Goal: Transaction & Acquisition: Purchase product/service

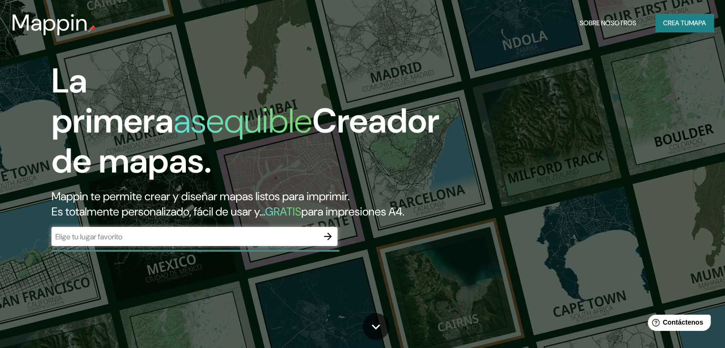
click at [139, 246] on div "​" at bounding box center [194, 236] width 286 height 19
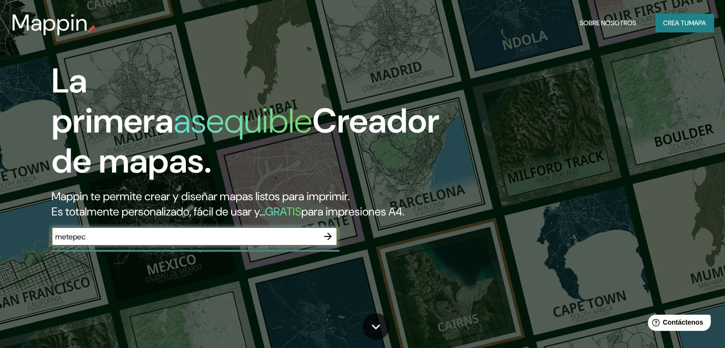
type input "metepec"
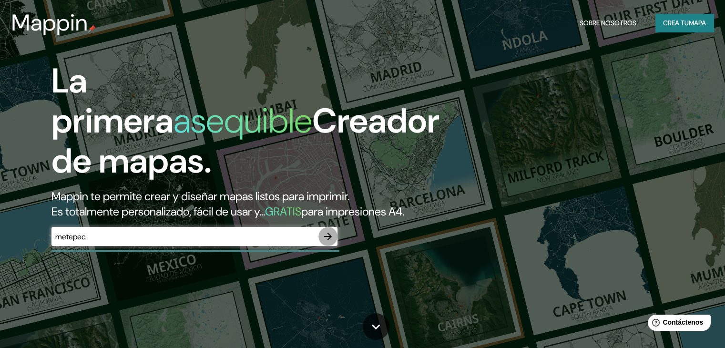
click at [327, 242] on icon "button" at bounding box center [327, 236] width 11 height 11
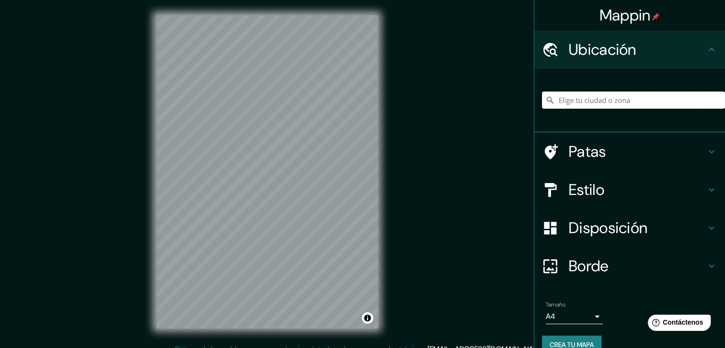
click at [637, 102] on input "Elige tu ciudad o zona" at bounding box center [633, 100] width 183 height 17
type input "Metepec, Mexico, Mexico"
click at [416, 179] on div "Mappin Ubicación Metepec, Mexico, Mexico Metepec Mexico, Mexico Metepec Hidalgo…" at bounding box center [362, 179] width 725 height 359
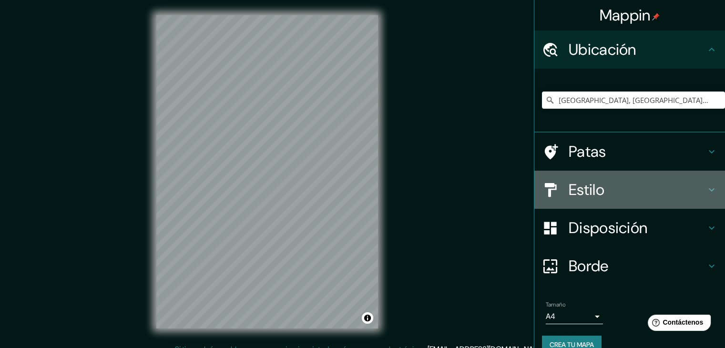
click at [620, 190] on h4 "Estilo" at bounding box center [637, 189] width 137 height 19
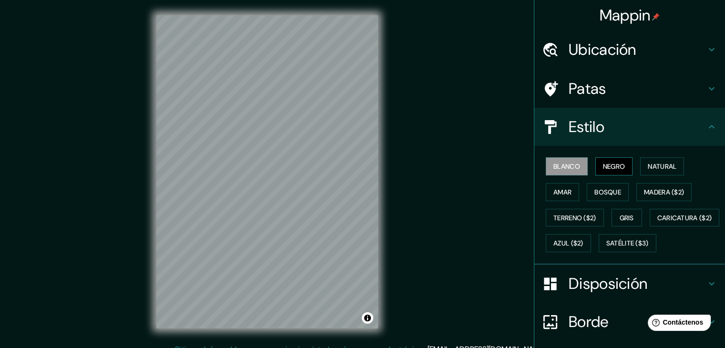
click at [602, 159] on button "Negro" at bounding box center [614, 166] width 38 height 18
click at [641, 166] on button "Natural" at bounding box center [662, 166] width 44 height 18
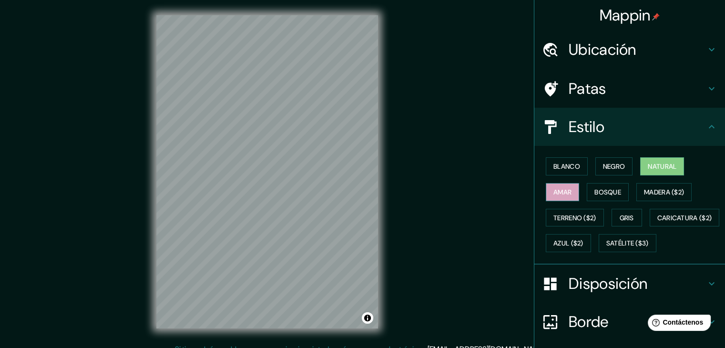
click at [561, 188] on font "Amar" at bounding box center [562, 192] width 18 height 9
click at [602, 193] on font "Bosque" at bounding box center [607, 192] width 27 height 9
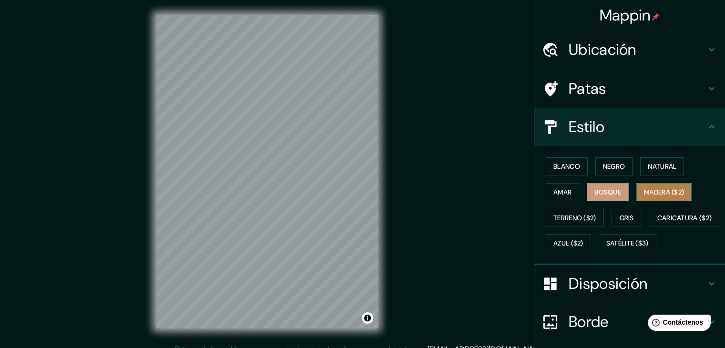
click at [636, 185] on button "Madera ($2)" at bounding box center [663, 192] width 55 height 18
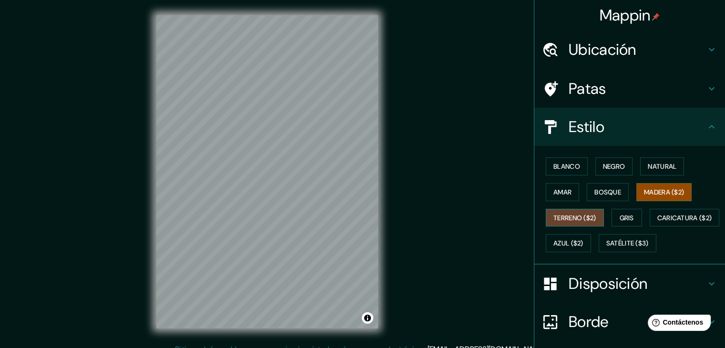
click at [580, 217] on font "Terreno ($2)" at bounding box center [574, 218] width 43 height 9
click at [620, 214] on font "Gris" at bounding box center [627, 218] width 14 height 9
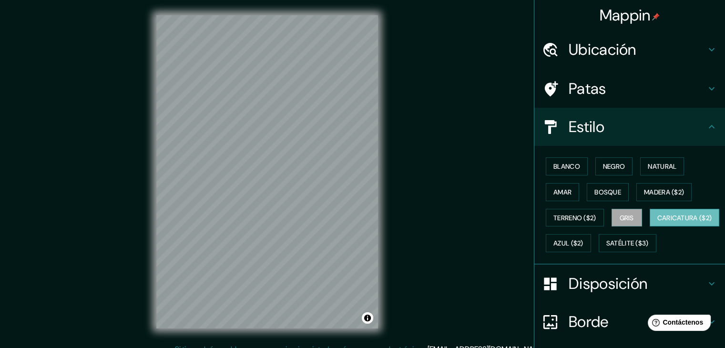
click at [657, 222] on font "Caricatura ($2)" at bounding box center [684, 218] width 55 height 9
click at [606, 248] on font "Satélite ($3)" at bounding box center [627, 243] width 42 height 9
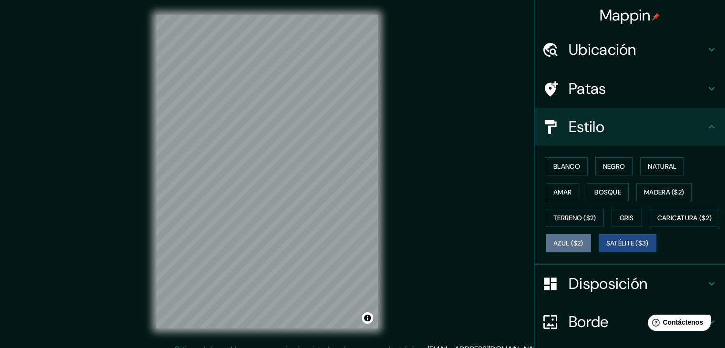
click at [583, 243] on font "Azul ($2)" at bounding box center [568, 243] width 30 height 9
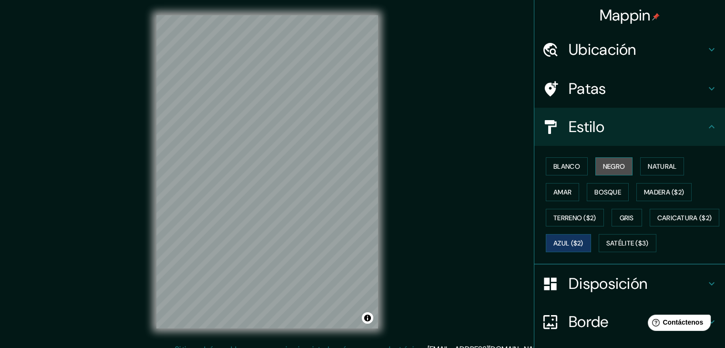
click at [603, 167] on font "Negro" at bounding box center [614, 166] width 22 height 9
click at [682, 163] on div "Blanco Negro Natural Amar Bosque Madera ($2) Terreno ($2) Gris Caricatura ($2) …" at bounding box center [633, 204] width 183 height 102
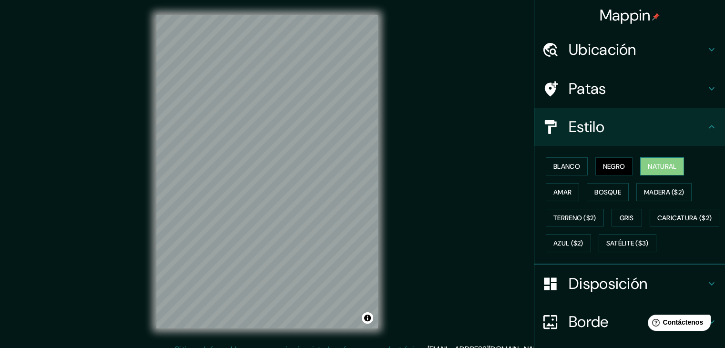
click at [665, 163] on font "Natural" at bounding box center [662, 166] width 29 height 9
click at [570, 191] on button "Amar" at bounding box center [562, 192] width 33 height 18
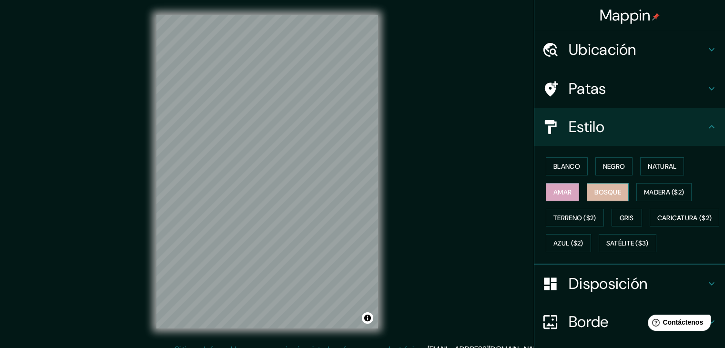
click at [587, 191] on button "Bosque" at bounding box center [608, 192] width 42 height 18
click at [644, 197] on button "Madera ($2)" at bounding box center [663, 192] width 55 height 18
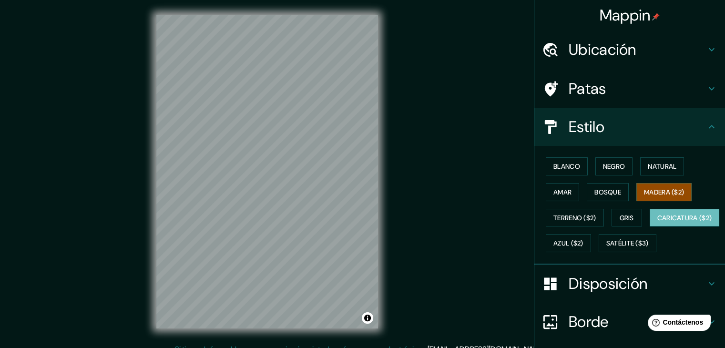
click at [657, 222] on font "Caricatura ($2)" at bounding box center [684, 218] width 55 height 9
click at [569, 218] on font "Terreno ($2)" at bounding box center [574, 218] width 43 height 9
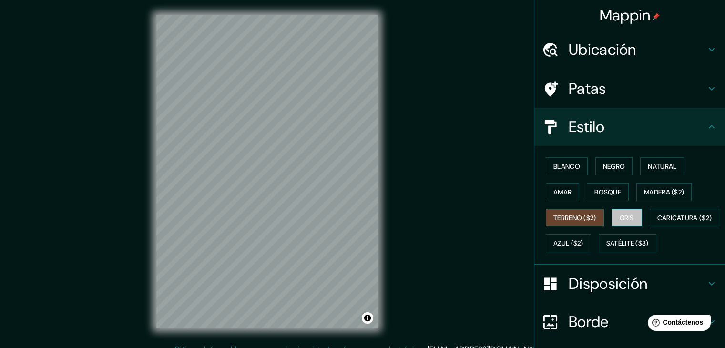
click at [629, 217] on font "Gris" at bounding box center [627, 218] width 14 height 9
click at [569, 155] on div "Blanco Negro Natural Amar Bosque Madera ($2) Terreno ($2) Gris Caricatura ($2) …" at bounding box center [633, 204] width 183 height 102
click at [569, 166] on font "Blanco" at bounding box center [566, 166] width 27 height 9
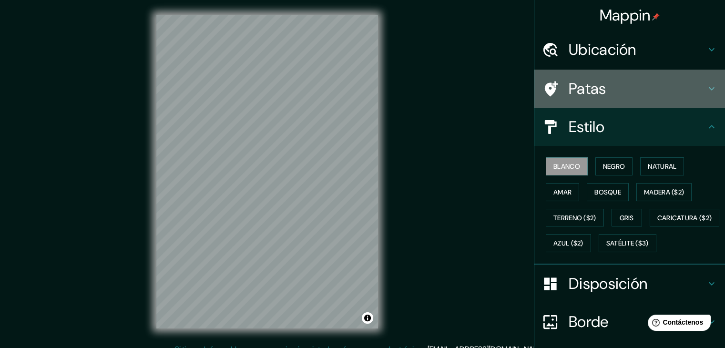
click at [694, 95] on h4 "Patas" at bounding box center [637, 88] width 137 height 19
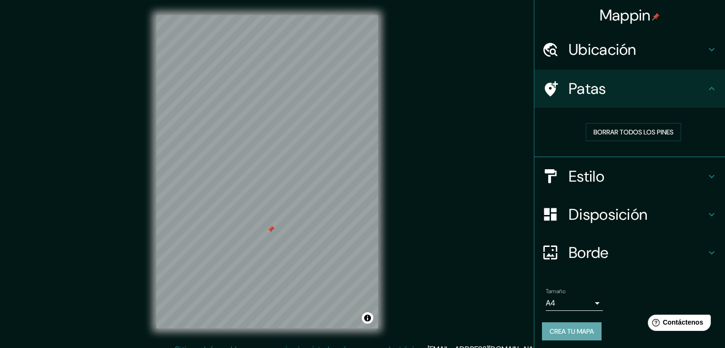
click at [574, 336] on button "Crea tu mapa" at bounding box center [572, 331] width 60 height 18
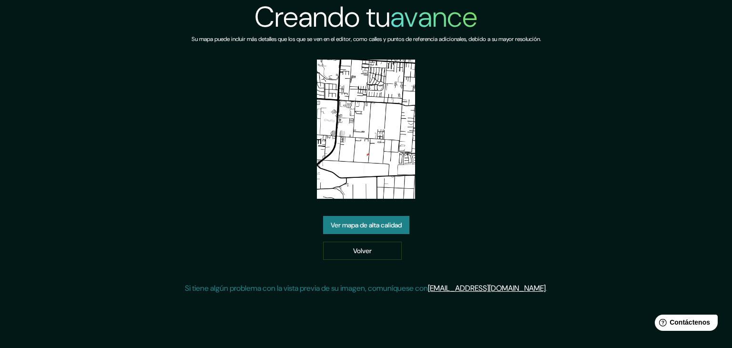
click at [364, 221] on font "Ver mapa de alta calidad" at bounding box center [366, 225] width 71 height 9
